Goal: Task Accomplishment & Management: Manage account settings

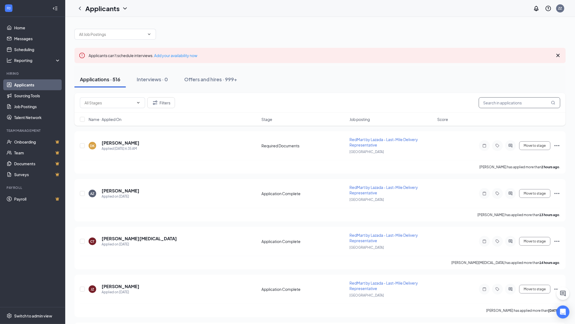
click at [493, 102] on input "text" at bounding box center [520, 102] width 82 height 11
paste input "83144034"
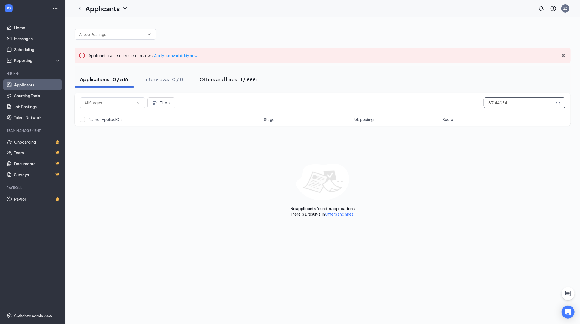
type input "83144034"
click at [220, 82] on div "Offers and hires · 1 / 999+" at bounding box center [228, 79] width 59 height 7
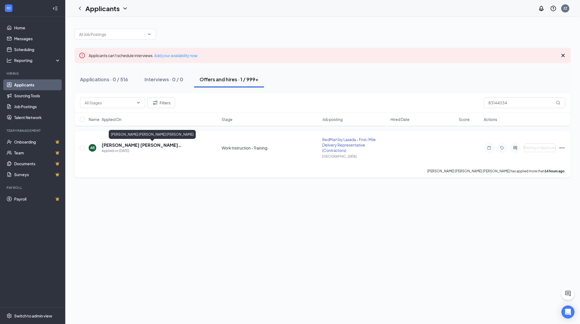
click at [154, 146] on h5 "[PERSON_NAME] [PERSON_NAME] [PERSON_NAME]" at bounding box center [154, 145] width 105 height 6
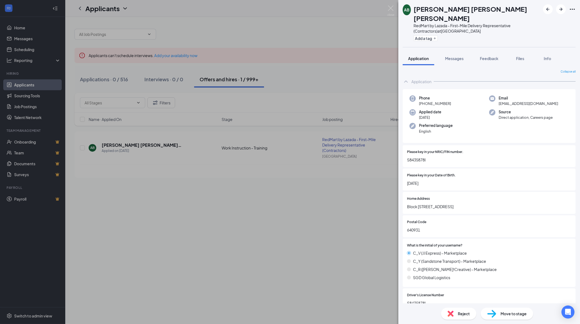
click at [572, 11] on icon "Ellipses" at bounding box center [572, 9] width 7 height 7
click at [547, 21] on link "View full application" at bounding box center [542, 20] width 59 height 5
click at [394, 12] on div "[PERSON_NAME] Zulfikar [PERSON_NAME] [PERSON_NAME] RedMart by Lazada - First-Mi…" at bounding box center [290, 162] width 580 height 324
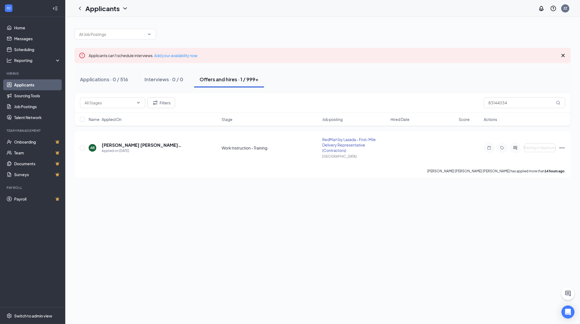
click at [389, 10] on div "Applicants ZZ" at bounding box center [322, 8] width 514 height 17
click at [29, 86] on link "Applicants" at bounding box center [37, 84] width 46 height 11
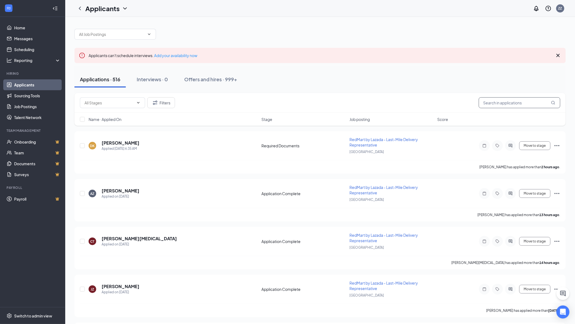
click at [502, 104] on input "text" at bounding box center [520, 102] width 82 height 11
paste input "91676979"
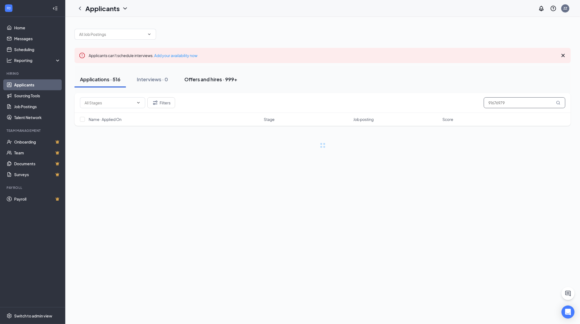
type input "91676979"
click at [207, 83] on button "Offers and hires · 999+" at bounding box center [211, 79] width 64 height 16
click at [89, 82] on div "Applications · 516" at bounding box center [100, 79] width 40 height 7
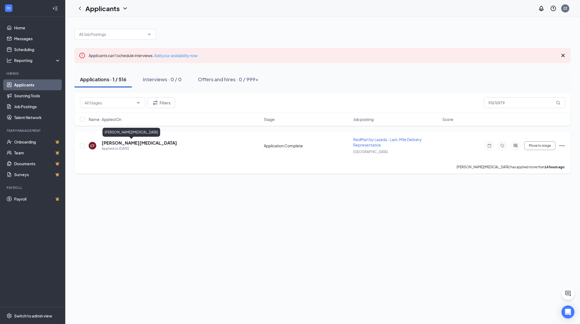
click at [111, 142] on h5 "[PERSON_NAME][MEDICAL_DATA]" at bounding box center [139, 143] width 75 height 6
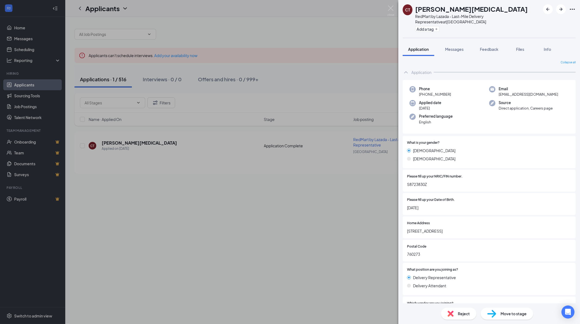
click at [570, 10] on icon "Ellipses" at bounding box center [571, 9] width 5 height 1
click at [530, 21] on link "View full application" at bounding box center [542, 20] width 59 height 5
click at [389, 11] on img at bounding box center [390, 10] width 7 height 11
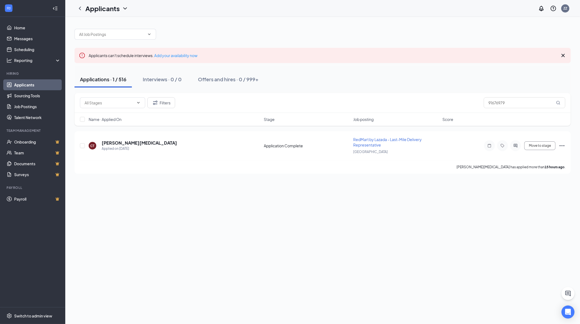
click at [25, 82] on link "Applicants" at bounding box center [37, 84] width 46 height 11
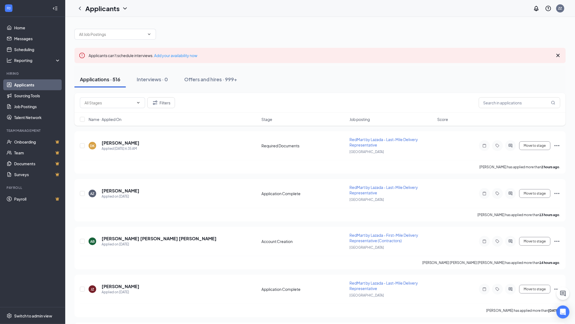
drag, startPoint x: 469, startPoint y: 80, endPoint x: 515, endPoint y: 82, distance: 46.2
click at [469, 80] on div "Applications · 516 Interviews · 0 Offers and hires · 999+" at bounding box center [319, 79] width 491 height 16
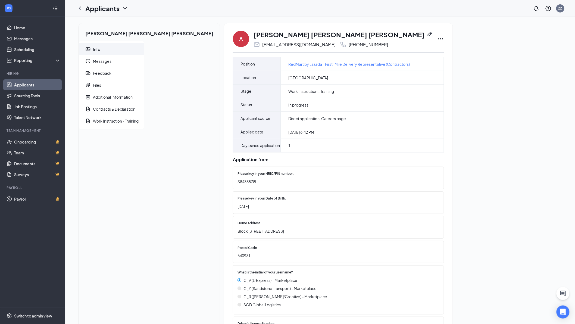
click at [437, 38] on icon "Ellipses" at bounding box center [440, 39] width 7 height 7
click at [374, 86] on p "Send reminder" at bounding box center [397, 88] width 47 height 5
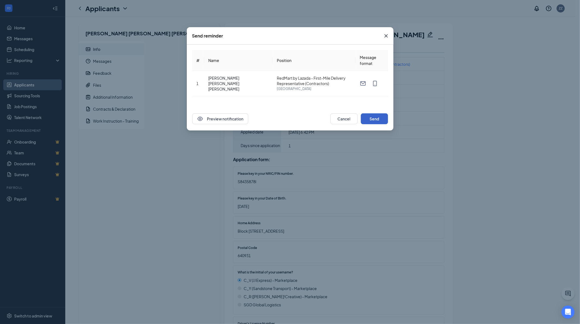
click at [376, 116] on button "Send" at bounding box center [374, 118] width 27 height 11
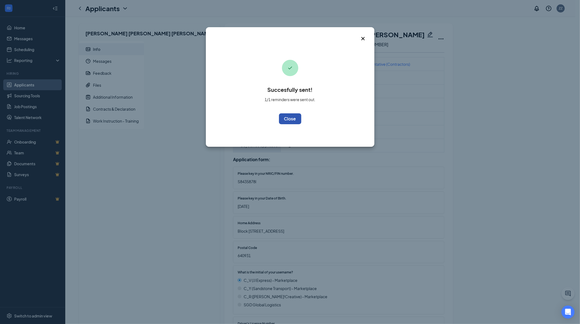
click at [298, 119] on button "OK" at bounding box center [290, 118] width 22 height 11
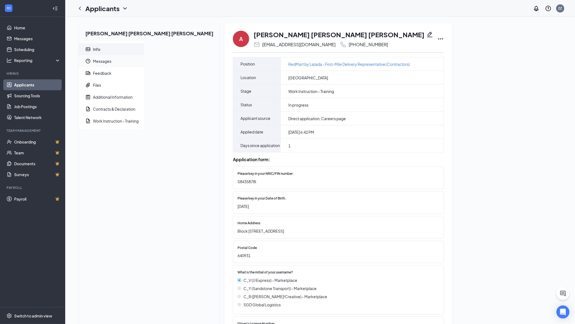
click at [107, 66] on span "Messages" at bounding box center [116, 61] width 47 height 12
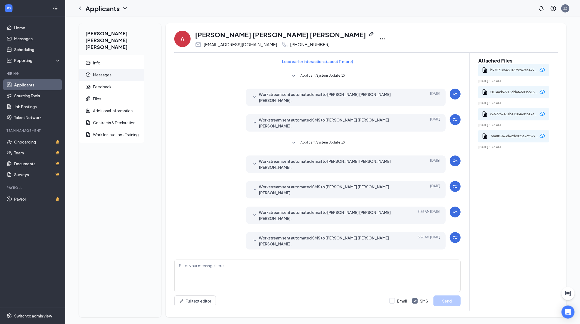
click at [267, 232] on div "Workstream sent automated SMS to Ali Zulfikar B K Abdol Hamid Khan. Today 8:26 …" at bounding box center [345, 240] width 199 height 17
click at [259, 235] on span "Workstream sent automated SMS to Ali Zulfikar B K Abdol Hamid Khan." at bounding box center [337, 241] width 156 height 12
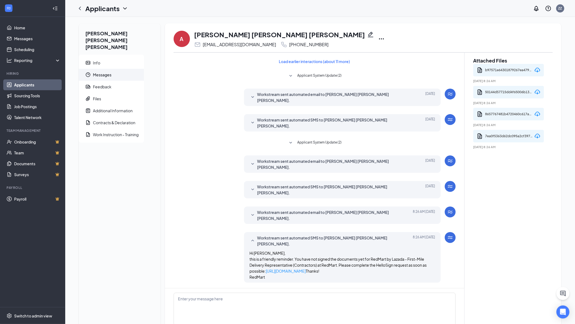
drag, startPoint x: 302, startPoint y: 237, endPoint x: 233, endPoint y: 241, distance: 69.1
click at [244, 241] on div "Workstream sent automated SMS to Ali Zulfikar B K Abdol Hamid Khan. Today 8:26 …" at bounding box center [342, 257] width 197 height 51
copy link "https://l.wrkstrm.us/BOx1UX69M"
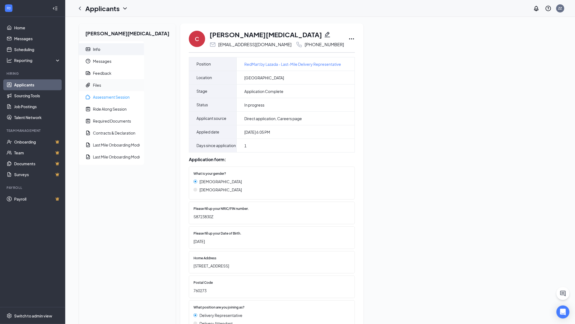
click at [105, 85] on span "Files" at bounding box center [116, 85] width 47 height 12
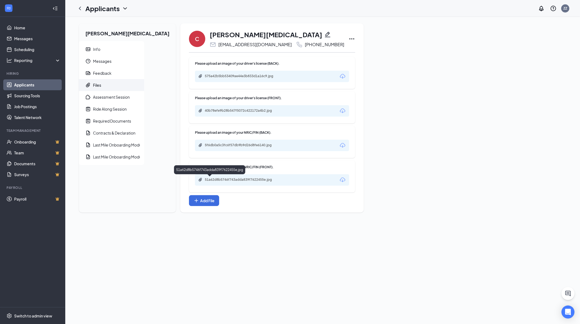
click at [222, 179] on div "51a62d8b5746f743adda839f7622455e.jpg" at bounding box center [243, 179] width 76 height 4
click at [218, 146] on div "5f6db0a5c3fc6f57db9b9d26d8fe6140.jpg" at bounding box center [243, 145] width 76 height 4
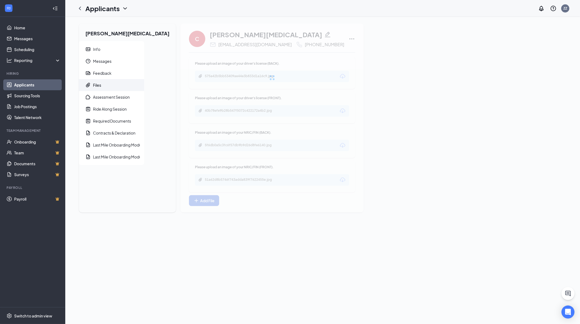
click at [220, 117] on div at bounding box center [271, 77] width 183 height 109
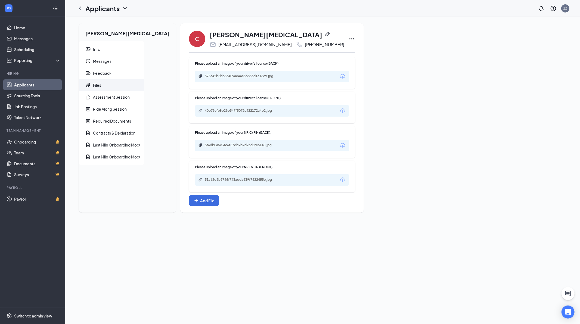
click at [221, 111] on div "40b78efe9b28b547f5072c422172a4b2.jpg" at bounding box center [243, 110] width 76 height 4
click at [211, 76] on div "575a42b5bb53409ae44e3b833d1a16c9.jpg" at bounding box center [243, 76] width 76 height 4
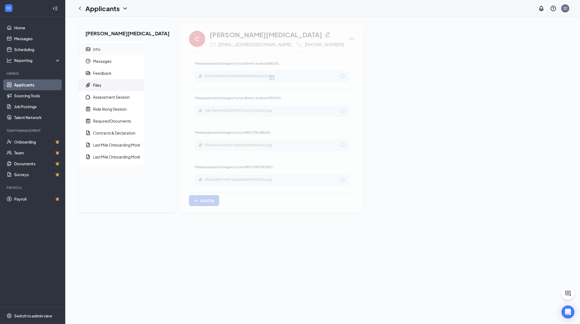
click at [112, 50] on span "Info" at bounding box center [116, 49] width 47 height 12
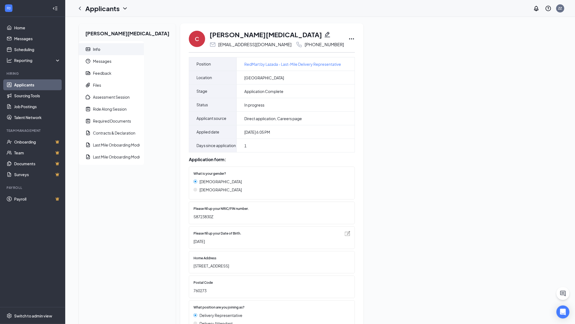
scroll to position [90, 0]
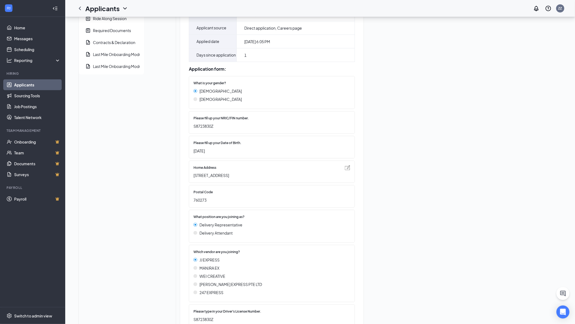
click at [345, 170] on img at bounding box center [347, 167] width 5 height 5
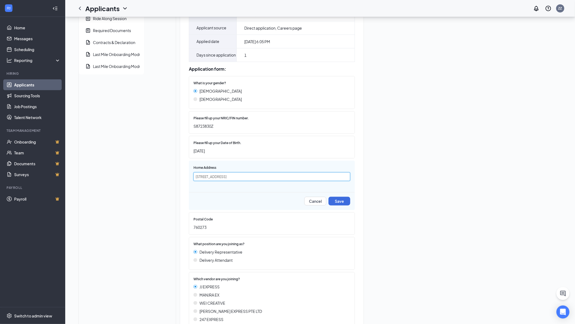
drag, startPoint x: 170, startPoint y: 190, endPoint x: 154, endPoint y: 190, distance: 15.2
click at [180, 190] on div "C Charles Tao charleslinda13@gmail.com +65 9167 6979 Position RedMart by Lazada…" at bounding box center [271, 267] width 183 height 668
type input "Blk [STREET_ADDRESS]"
click at [306, 210] on div "Home Address Blk 273 Yishun Street 22 #04-82 Cancel Save" at bounding box center [272, 185] width 166 height 49
click at [328, 205] on button "Save" at bounding box center [339, 201] width 22 height 9
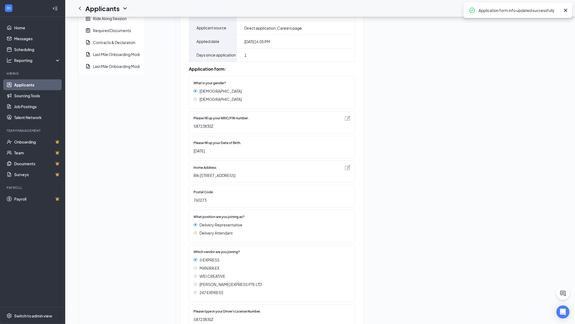
click at [193, 129] on span "S8723830Z" at bounding box center [268, 126] width 151 height 6
copy span "S8723830Z"
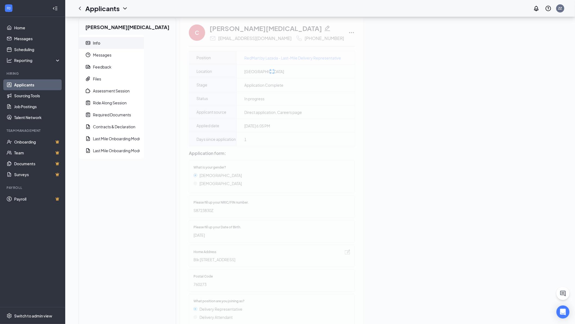
scroll to position [0, 0]
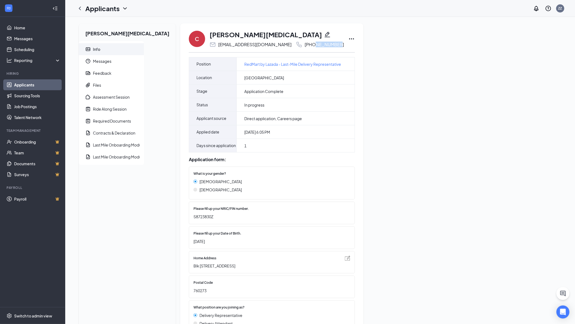
drag, startPoint x: 264, startPoint y: 45, endPoint x: 285, endPoint y: 46, distance: 20.9
click at [305, 46] on div "[PHONE_NUMBER]" at bounding box center [324, 44] width 39 height 5
copy div "9167 6979"
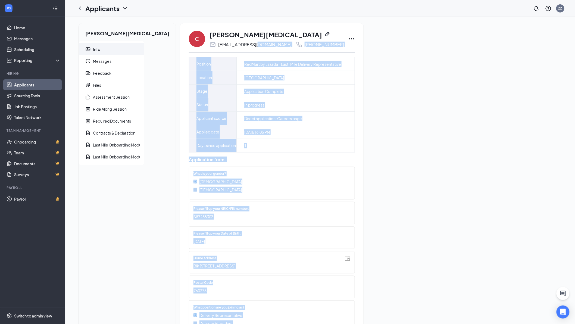
drag, startPoint x: 186, startPoint y: 45, endPoint x: 222, endPoint y: 48, distance: 36.8
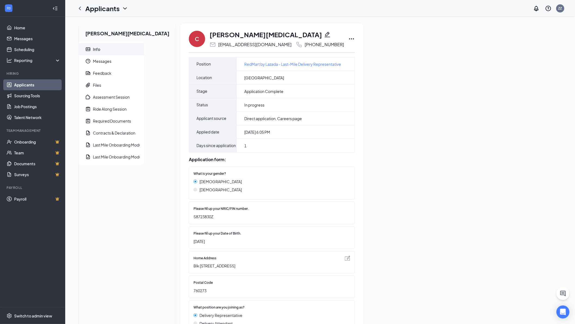
click at [218, 47] on div "[EMAIL_ADDRESS][DOMAIN_NAME]" at bounding box center [254, 44] width 73 height 5
drag, startPoint x: 185, startPoint y: 46, endPoint x: 242, endPoint y: 49, distance: 56.6
copy div "[EMAIL_ADDRESS][DOMAIN_NAME]"
click at [193, 220] on span "S8723830Z" at bounding box center [268, 217] width 151 height 6
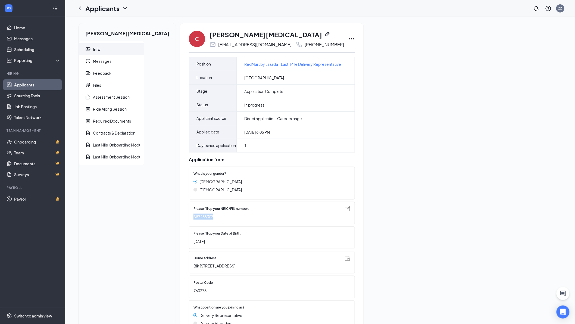
click at [193, 220] on span "S8723830Z" at bounding box center [268, 217] width 151 height 6
copy div "S8723830Z"
click at [193, 269] on span "Blk [STREET_ADDRESS]" at bounding box center [268, 266] width 151 height 6
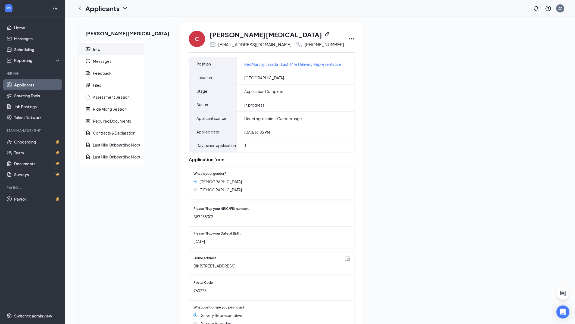
click at [193, 269] on span "Blk [STREET_ADDRESS]" at bounding box center [268, 266] width 151 height 6
copy div "Blk [STREET_ADDRESS]"
click at [193, 293] on span "760273" at bounding box center [268, 290] width 151 height 6
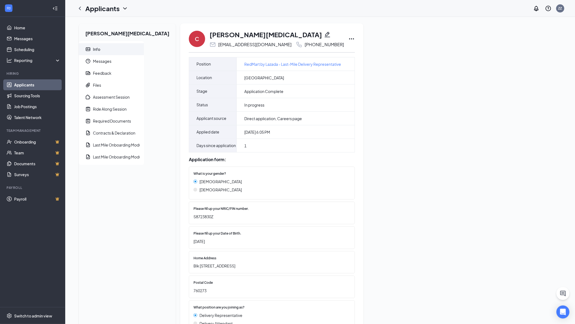
click at [193, 293] on span "760273" at bounding box center [268, 290] width 151 height 6
copy span "760273"
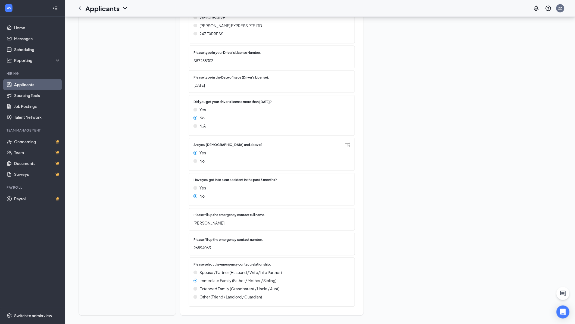
scroll to position [365, 0]
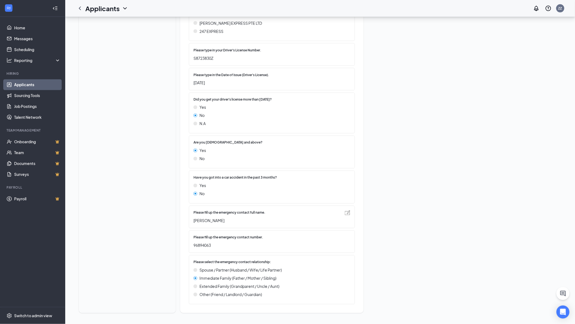
click at [193, 222] on span "[PERSON_NAME]" at bounding box center [268, 221] width 151 height 6
copy div "[PERSON_NAME]"
click at [193, 242] on div "Please fill up the emergency contact number. 96894063" at bounding box center [268, 241] width 151 height 13
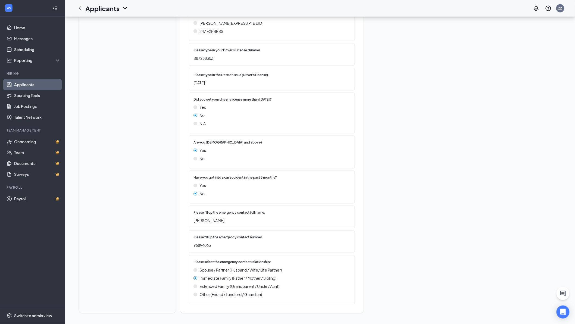
click at [193, 246] on span "96894063" at bounding box center [268, 245] width 151 height 6
copy span "96894063"
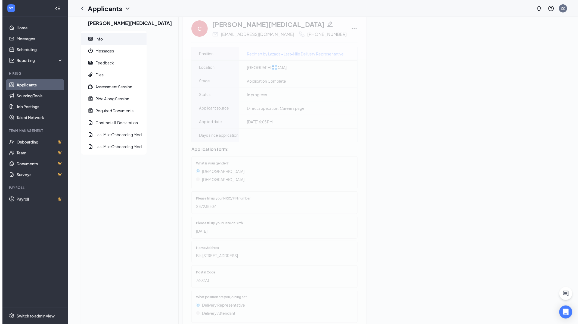
scroll to position [0, 0]
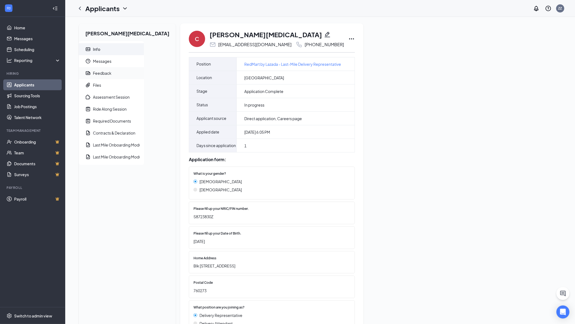
click at [108, 75] on div "Feedback" at bounding box center [102, 72] width 18 height 5
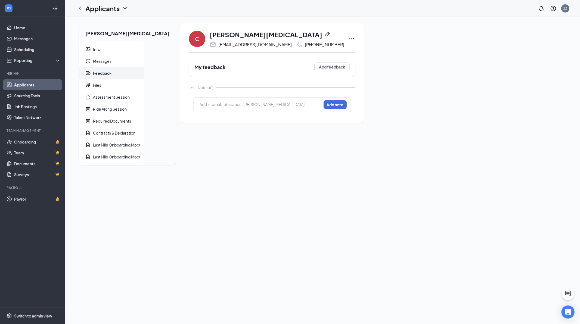
click at [200, 106] on div at bounding box center [260, 105] width 121 height 6
click at [323, 107] on button "Add note" at bounding box center [334, 104] width 23 height 9
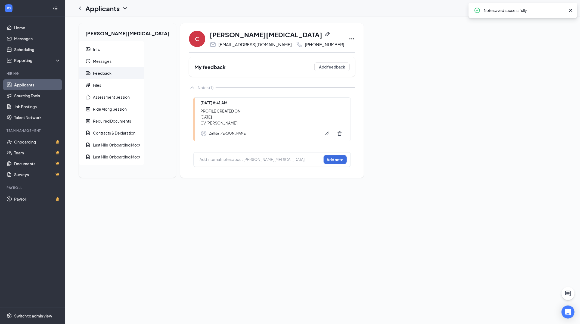
click at [348, 38] on icon "Ellipses" at bounding box center [351, 39] width 7 height 7
click at [326, 52] on p "Mark as hired" at bounding box center [349, 49] width 47 height 5
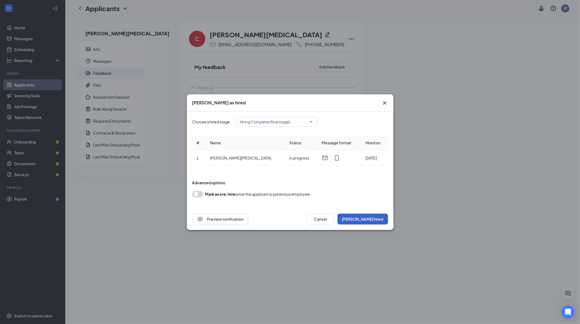
click at [374, 221] on button "Mark hired" at bounding box center [362, 219] width 51 height 11
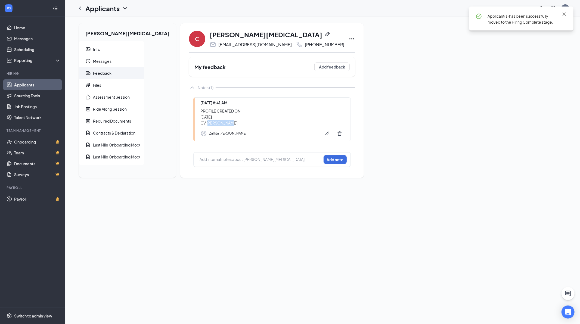
drag, startPoint x: 184, startPoint y: 123, endPoint x: 168, endPoint y: 124, distance: 15.8
click at [200, 124] on div "PROFILE CREATED ON 27/08/2025 CV CHARLES - ZULFITRI" at bounding box center [272, 117] width 145 height 18
